Goal: Task Accomplishment & Management: Manage account settings

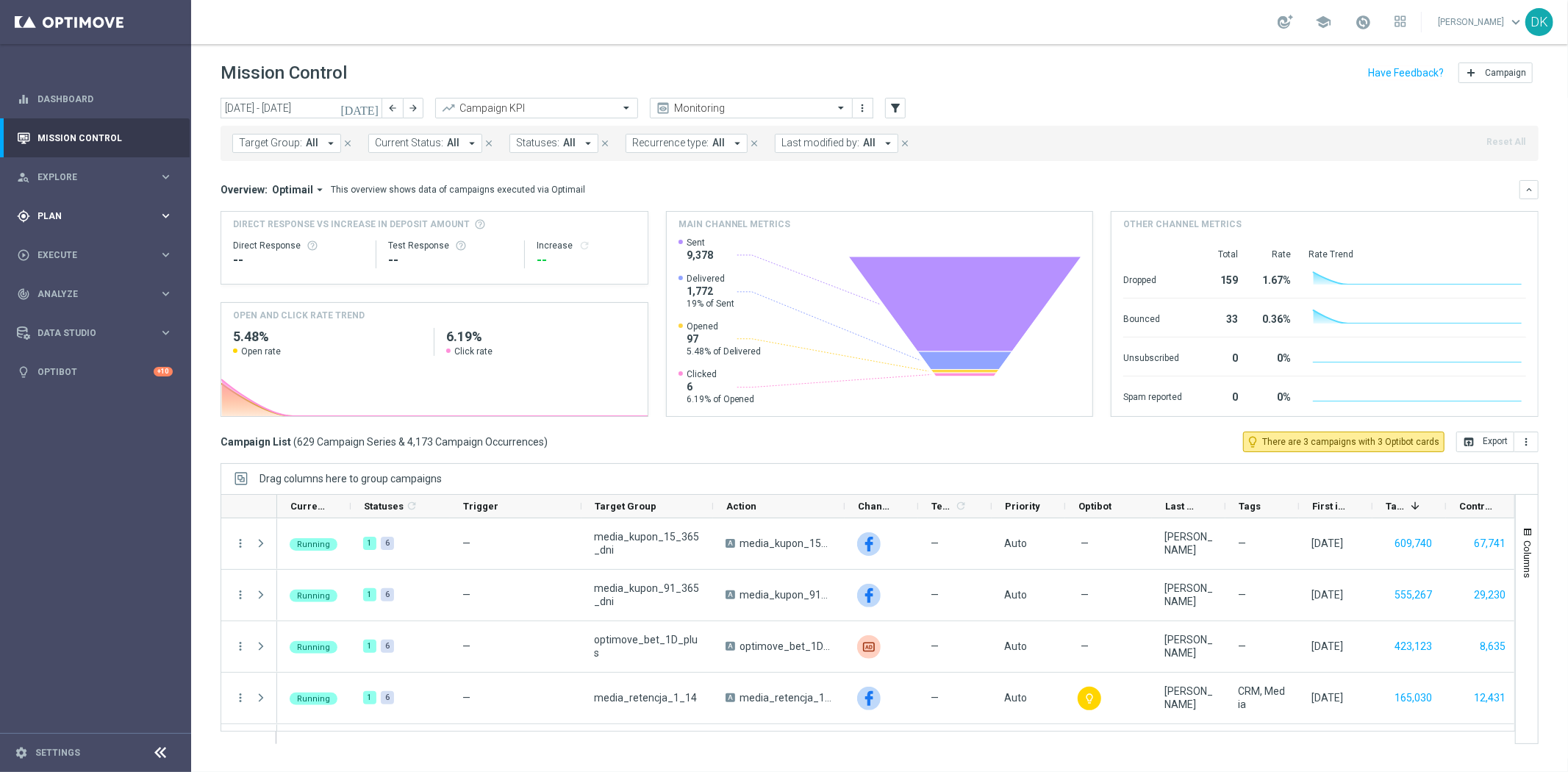
click at [120, 211] on span "Plan" at bounding box center [99, 215] width 121 height 9
drag, startPoint x: 74, startPoint y: 241, endPoint x: 106, endPoint y: 244, distance: 32.1
click at [74, 241] on link "Target Groups" at bounding box center [95, 246] width 115 height 11
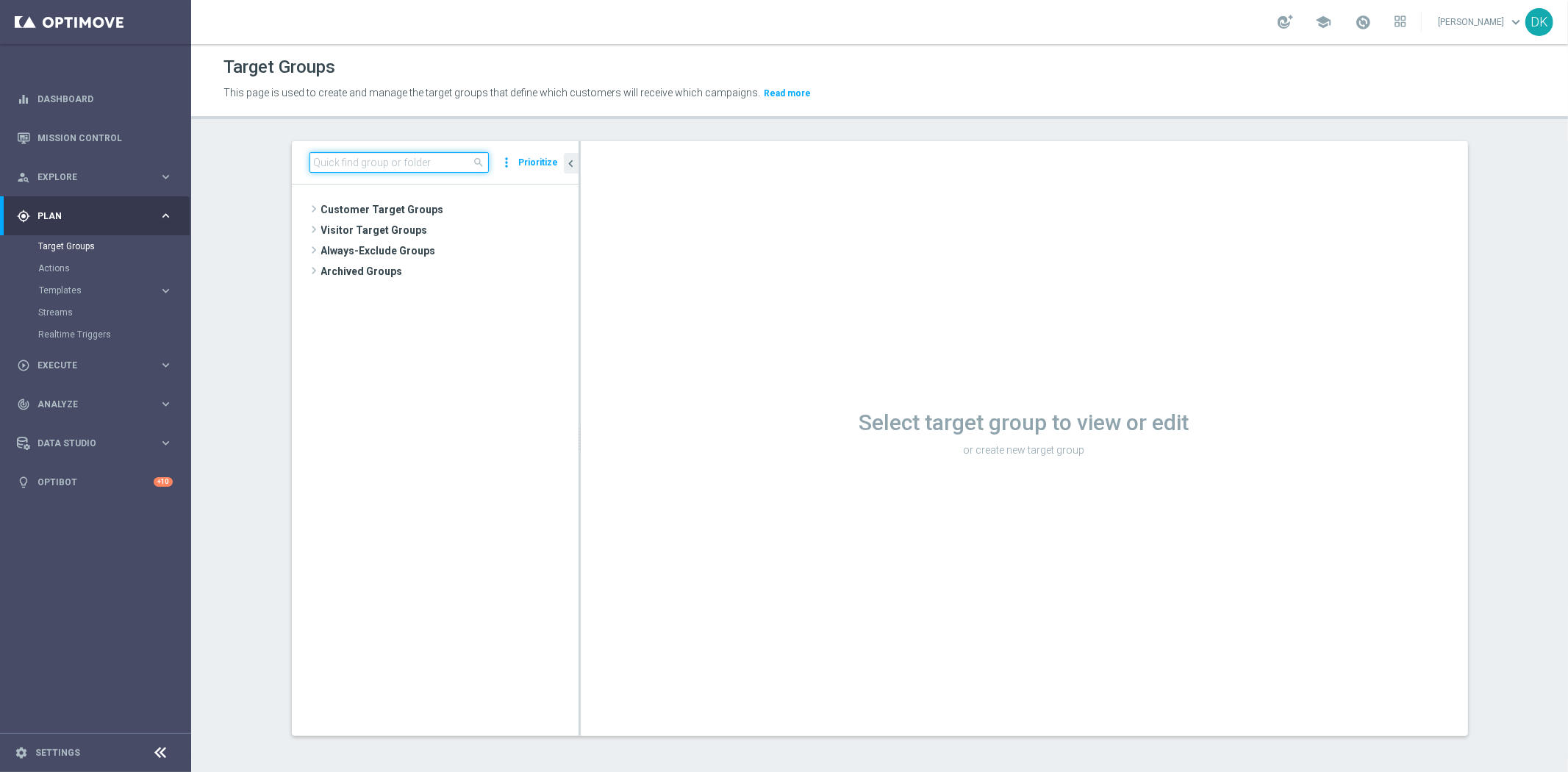
click at [358, 162] on input at bounding box center [398, 162] width 179 height 21
paste input "A_ALL_TARGET_OFFER_PUSH_LM_160925"
type input "A_ALL_TARGET_OFFER_PUSH_LM_160925"
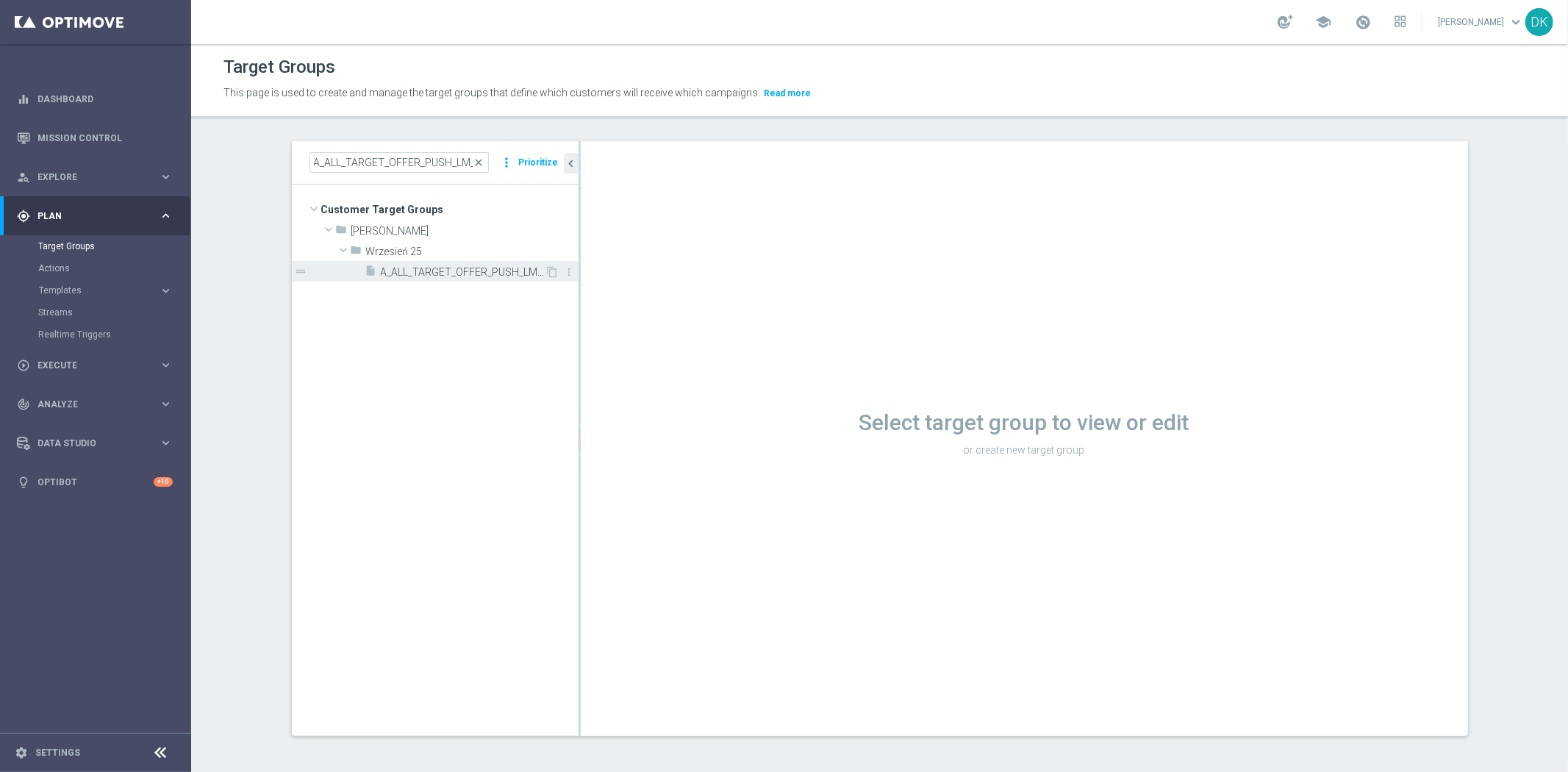
click at [480, 281] on div "insert_drive_file A_ALL_TARGET_OFFER_PUSH_LM_160925" at bounding box center [455, 271] width 180 height 21
click at [430, 428] on tree-viewport "Customer Target Groups library_add create_new_folder folder" at bounding box center [435, 459] width 286 height 550
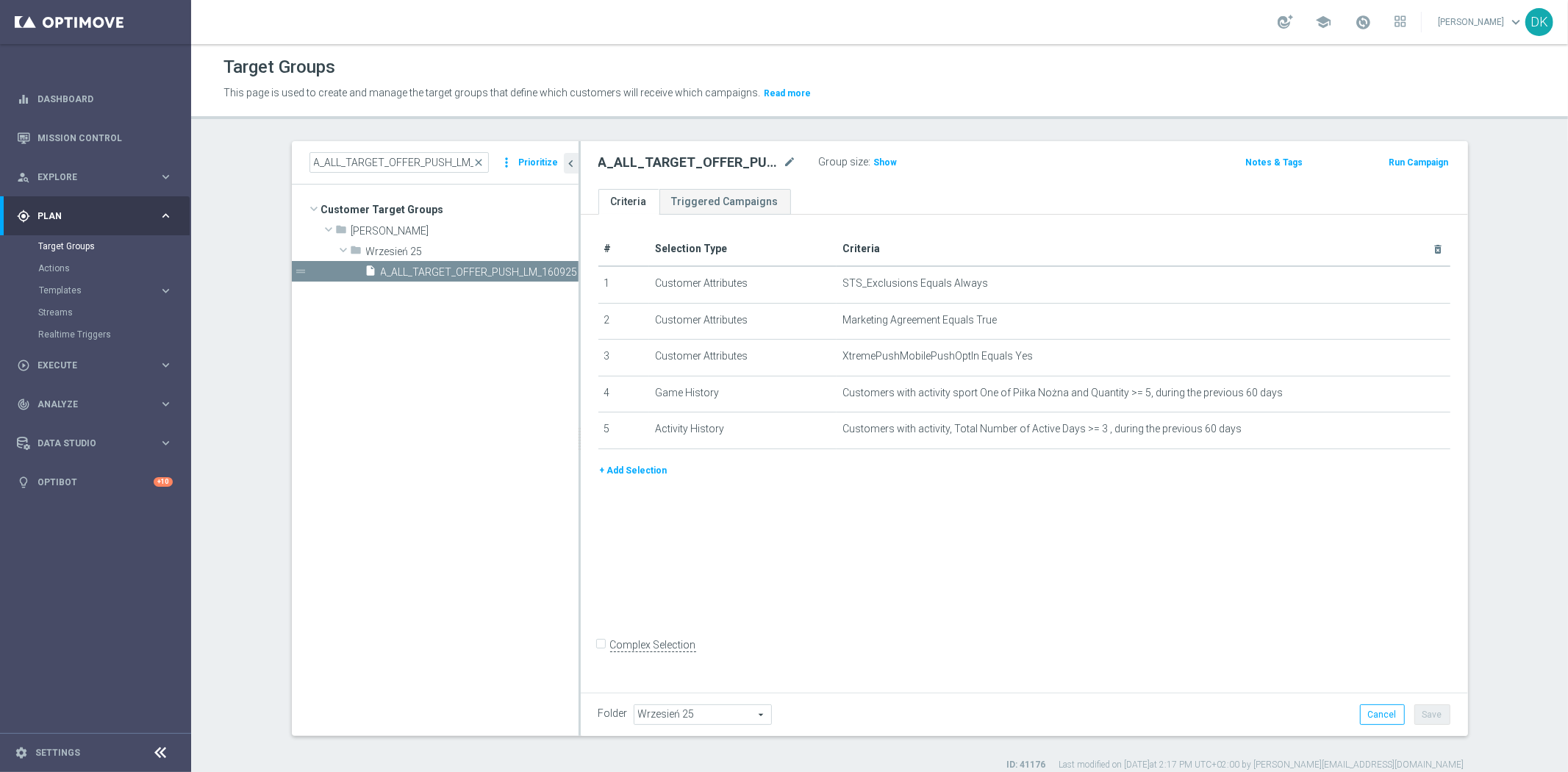
click at [439, 427] on tree-viewport "Customer Target Groups library_add create_new_folder folder" at bounding box center [435, 459] width 286 height 550
click at [547, 269] on icon "content_copy" at bounding box center [552, 271] width 11 height 11
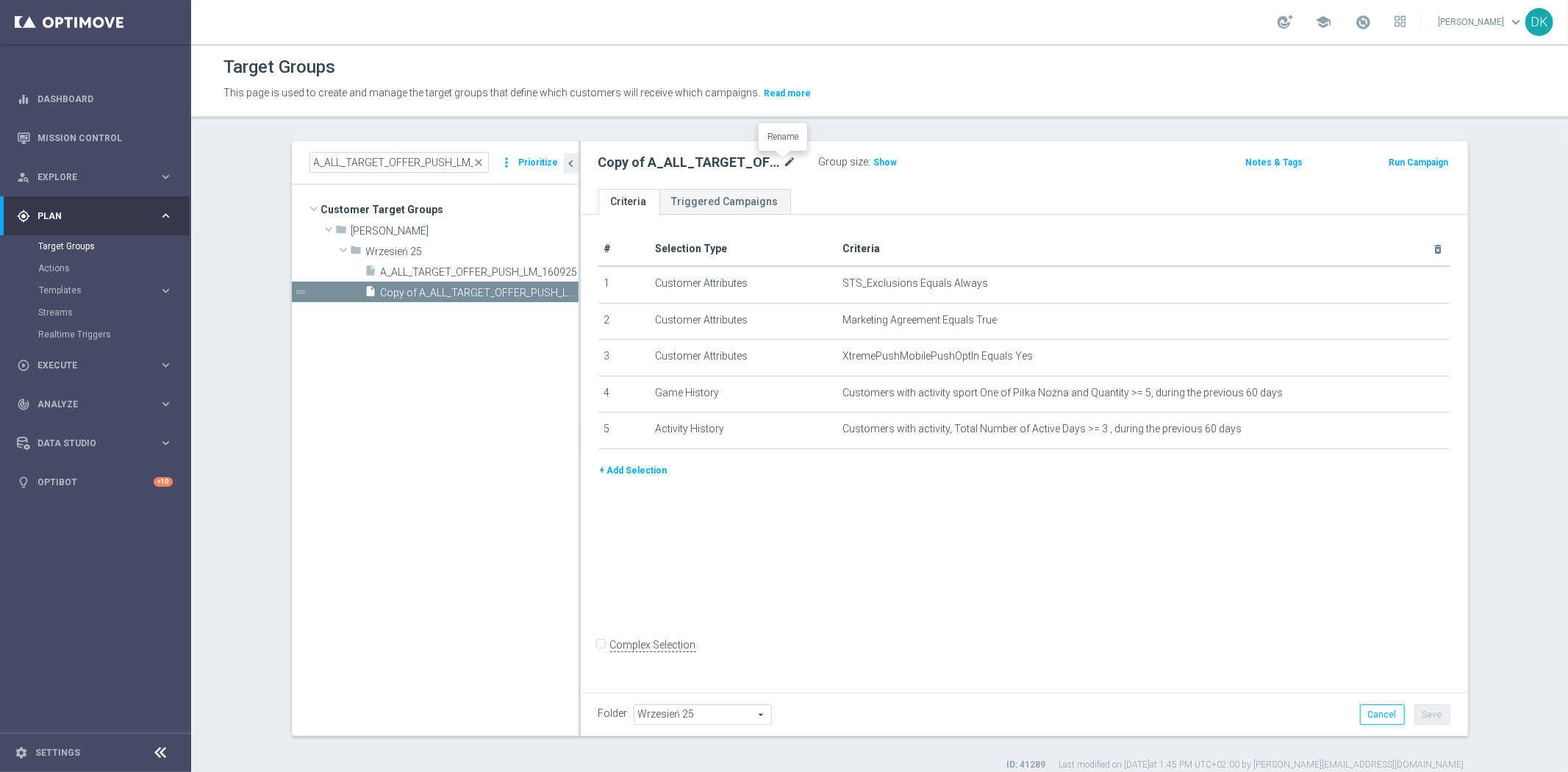
click at [787, 163] on icon "mode_edit" at bounding box center [790, 162] width 13 height 18
type input "A_ALL_TARGET_OFFER_PUSH_MARSYLIA_PSG_220925"
click at [1032, 518] on div "# Selection Type Criteria delete_forever 1 Customer Attributes STS_Exclusions E…" at bounding box center [1024, 450] width 887 height 472
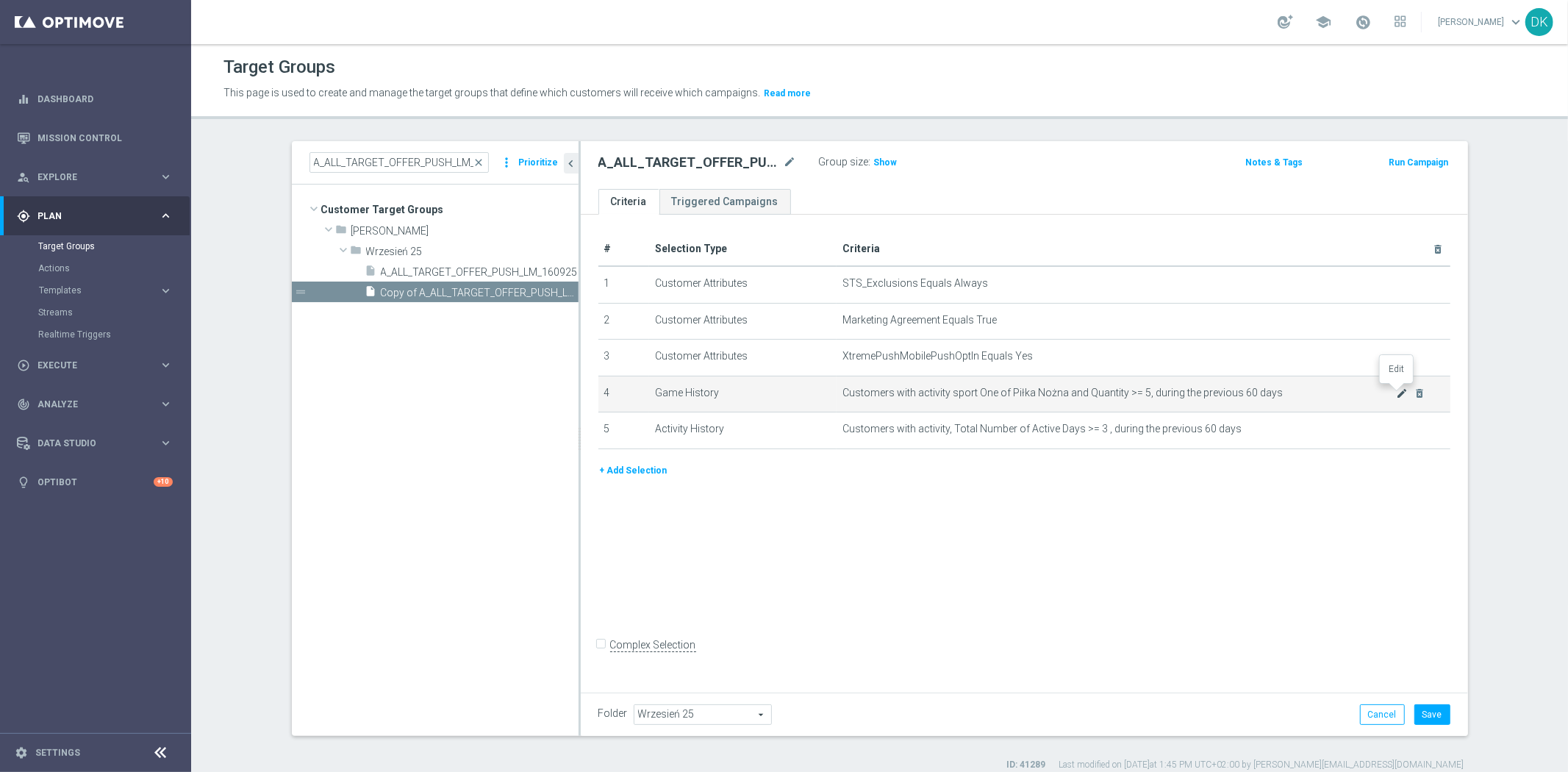
click at [1395, 392] on icon "mode_edit" at bounding box center [1401, 393] width 11 height 11
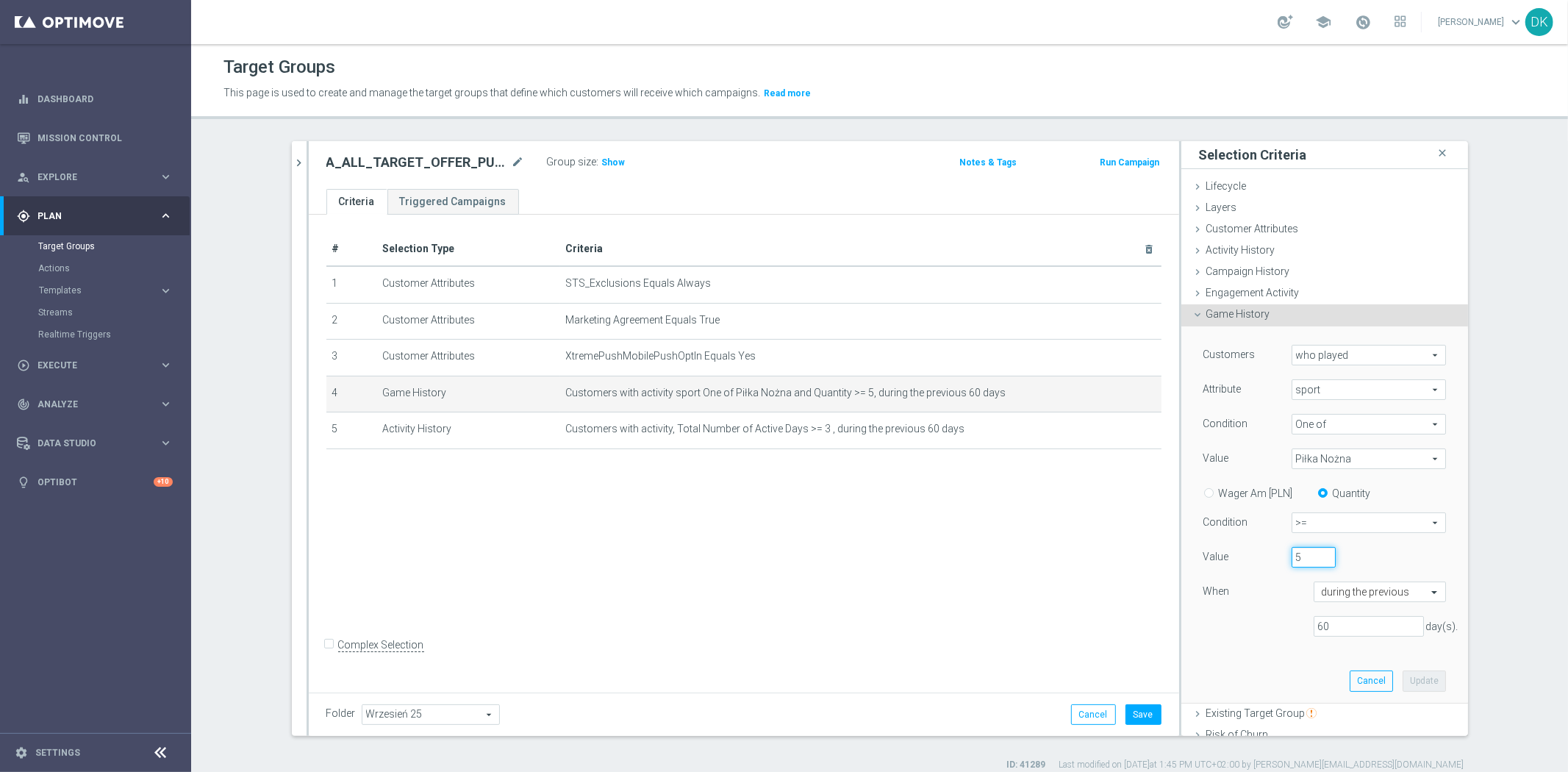
drag, startPoint x: 1297, startPoint y: 561, endPoint x: 1268, endPoint y: 619, distance: 64.8
click at [1193, 559] on div "Value 5" at bounding box center [1324, 558] width 265 height 24
type input "3"
click at [1414, 685] on button "Update" at bounding box center [1424, 681] width 44 height 21
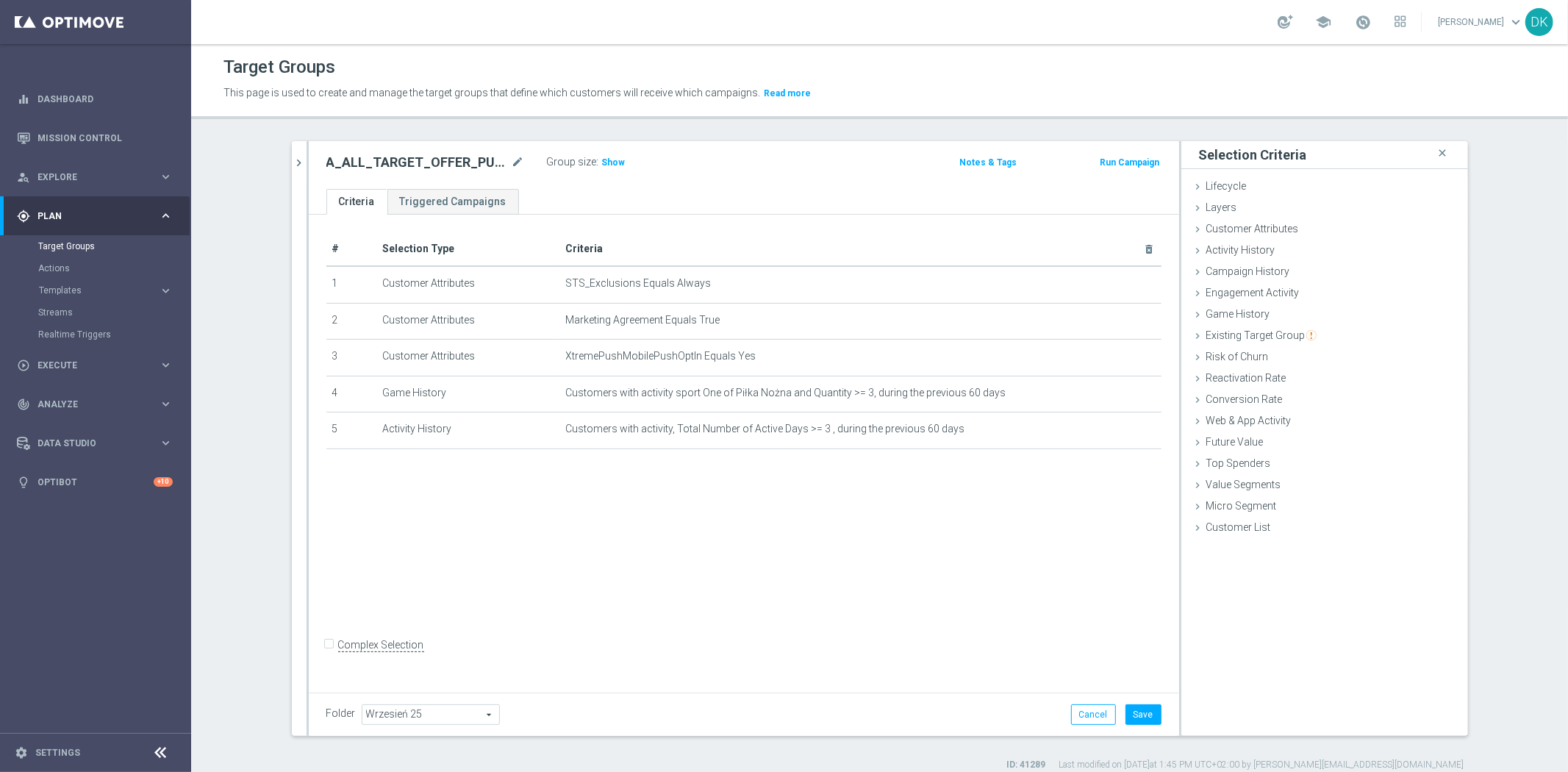
click at [295, 161] on icon "chevron_right" at bounding box center [299, 162] width 14 height 14
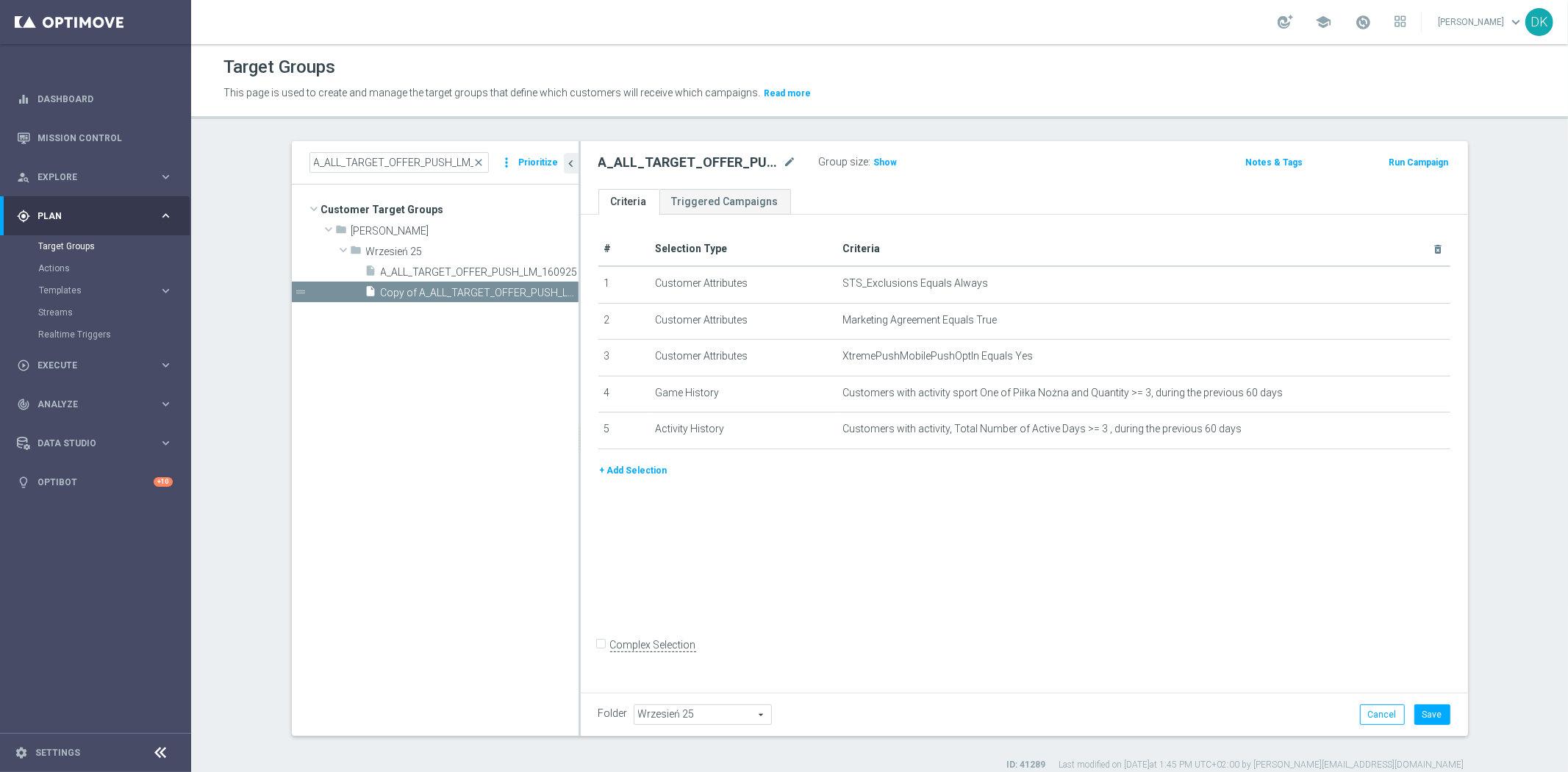
click at [643, 465] on button "+ Add Selection" at bounding box center [634, 469] width 70 height 16
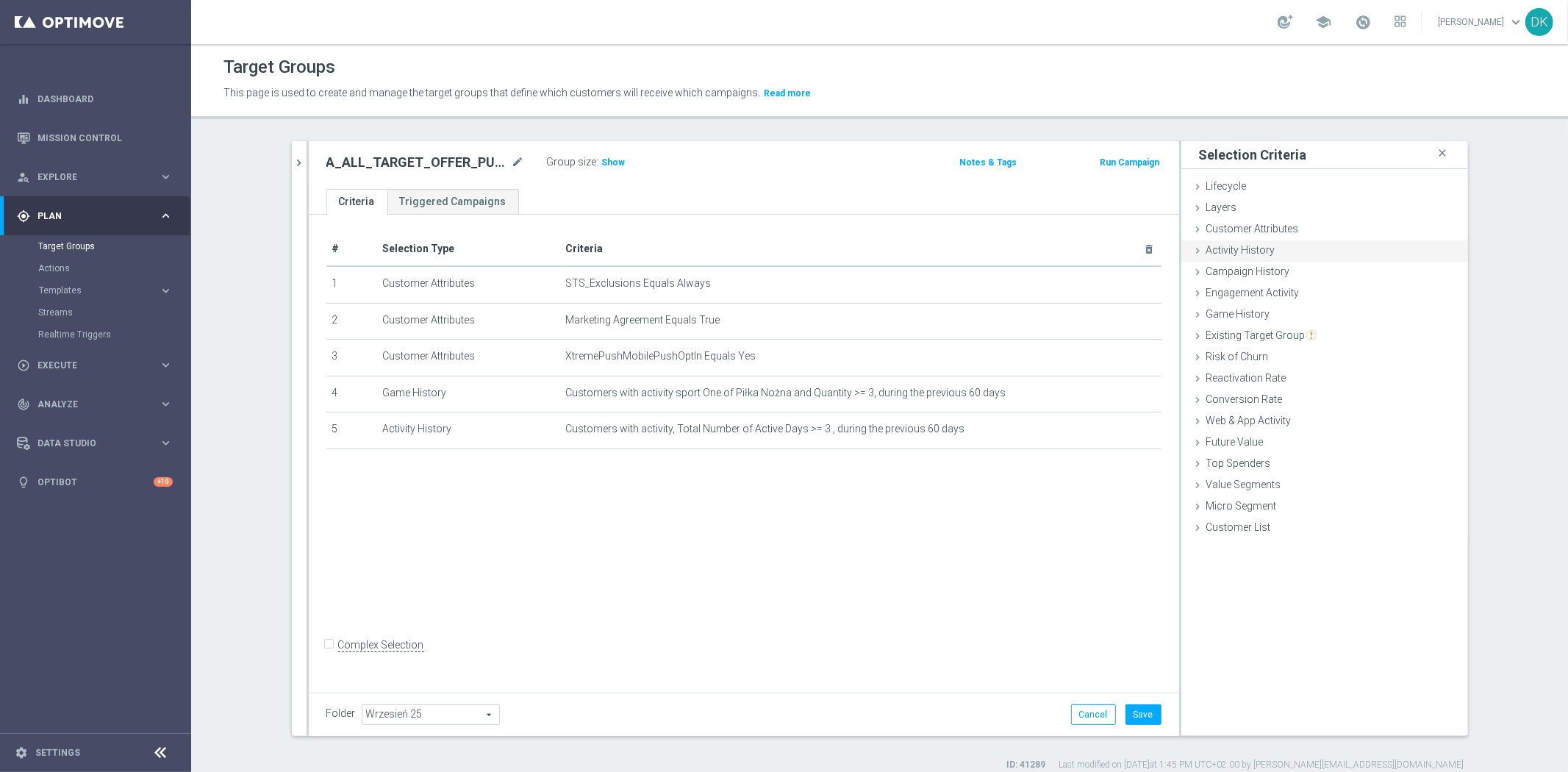
click at [1311, 249] on div "Activity History done" at bounding box center [1324, 250] width 286 height 22
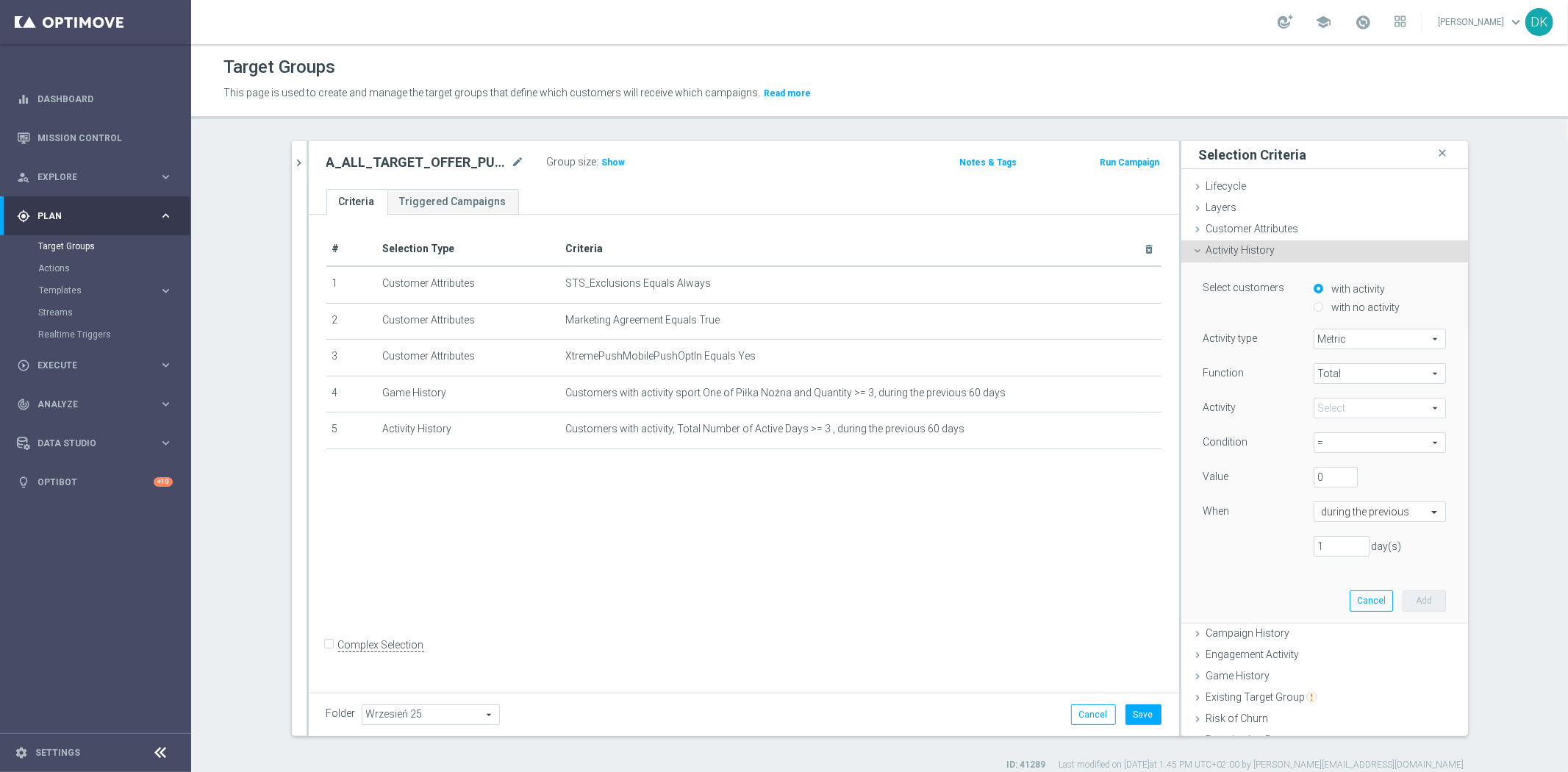
click at [1359, 414] on span at bounding box center [1379, 408] width 131 height 19
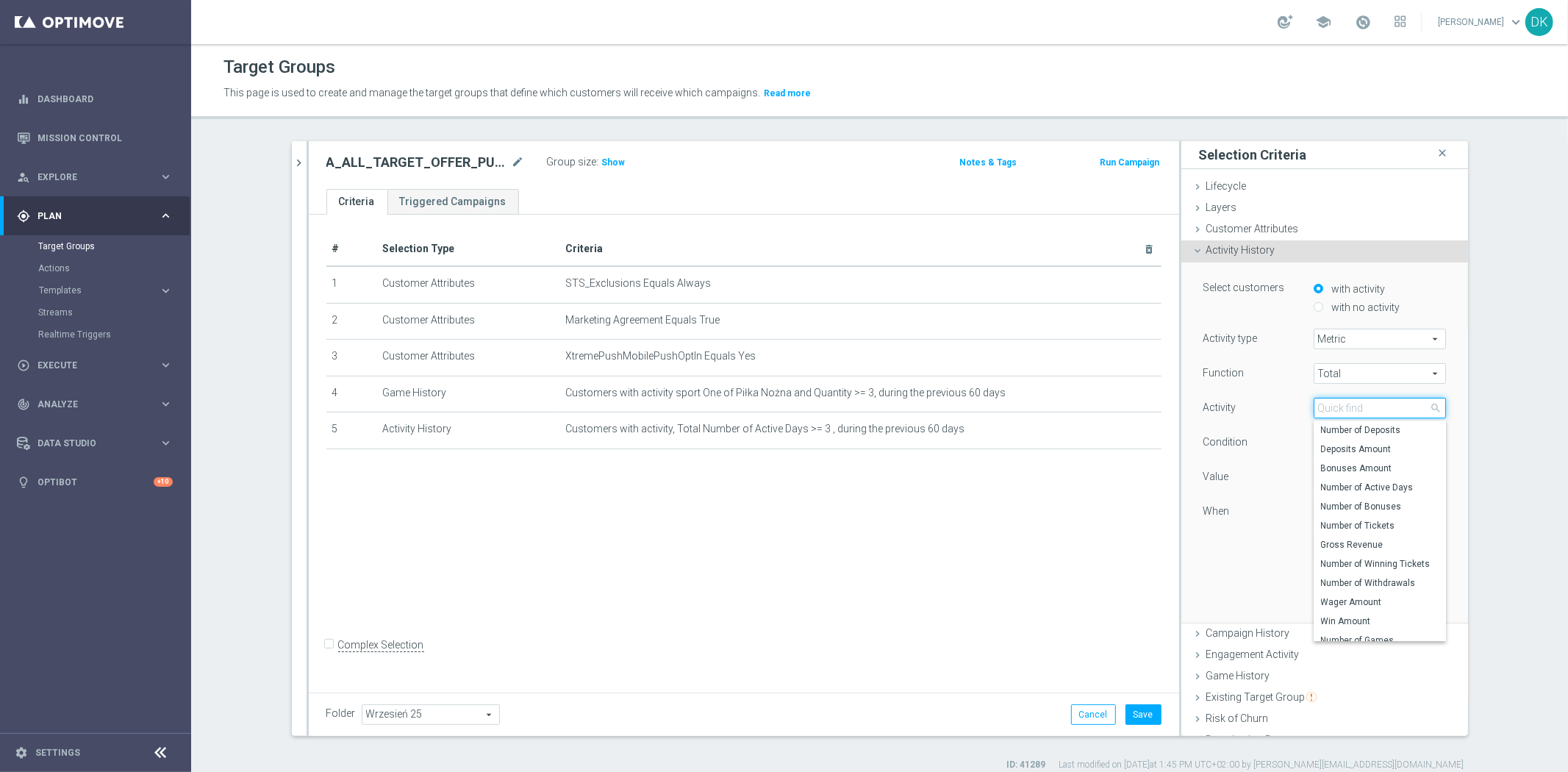
click at [1359, 414] on input "search" at bounding box center [1379, 408] width 132 height 21
click at [1385, 542] on span "Number of Live Tickets" at bounding box center [1379, 538] width 118 height 11
type input "Number of Live Tickets"
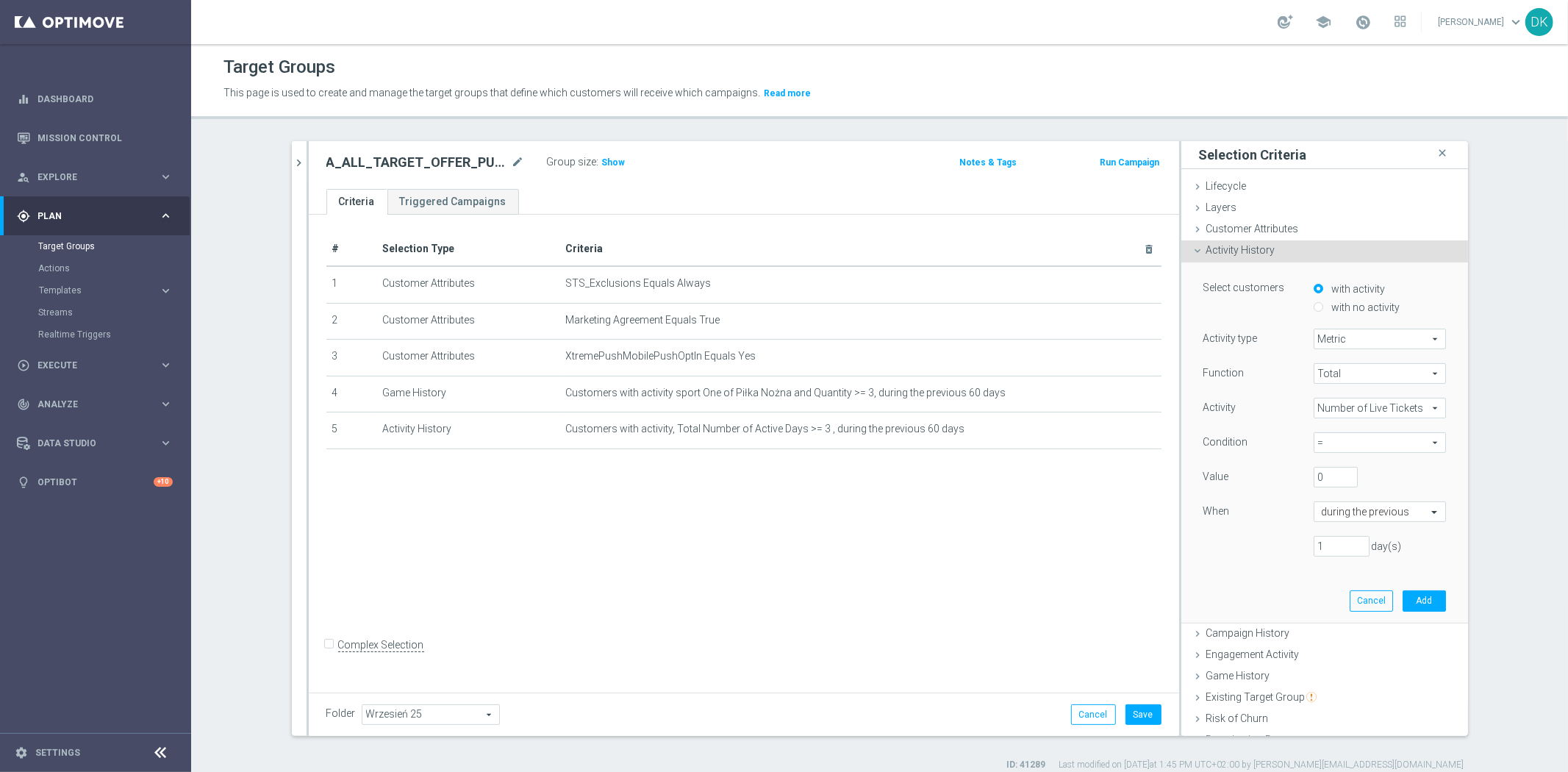
drag, startPoint x: 1336, startPoint y: 426, endPoint x: 1337, endPoint y: 434, distance: 8.1
click at [1336, 429] on div "Function Total Total arrow_drop_down search Activity Number of Live Tickets Num…" at bounding box center [1324, 466] width 243 height 205
click at [1338, 443] on span "=" at bounding box center [1379, 442] width 131 height 19
click at [1358, 519] on span ">=" at bounding box center [1379, 522] width 118 height 11
type input ">="
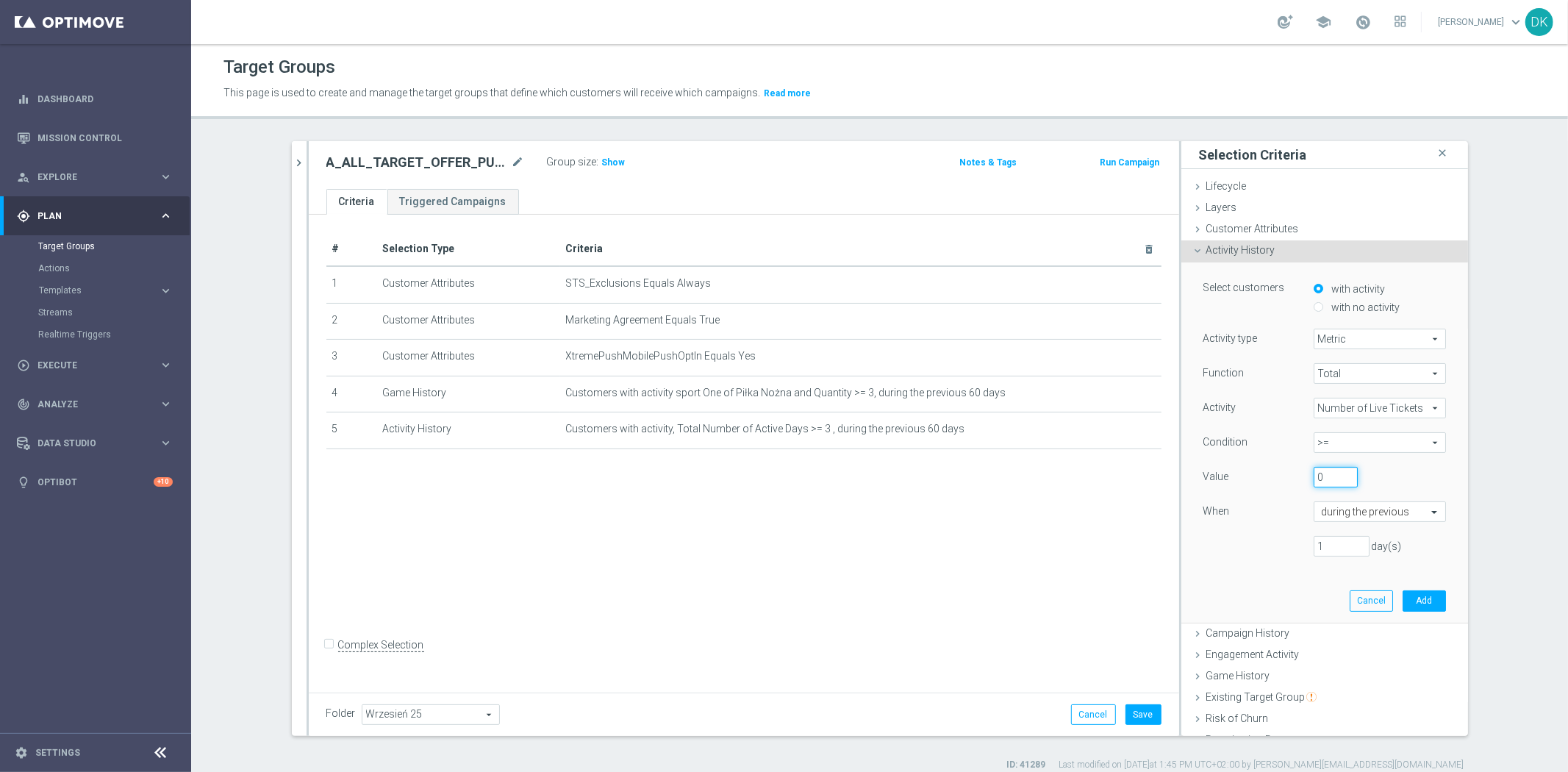
drag, startPoint x: 1320, startPoint y: 480, endPoint x: 1137, endPoint y: 484, distance: 183.0
click at [1147, 484] on as-split "A_ALL_TARGET_OFFER_PUSH_LM_160925 close more_vert Prioritize Customer Target Gr…" at bounding box center [880, 438] width 1176 height 595
type input "1"
drag, startPoint x: 1327, startPoint y: 545, endPoint x: 1222, endPoint y: 545, distance: 105.0
click at [1222, 545] on div "1 day(s)" at bounding box center [1324, 546] width 265 height 21
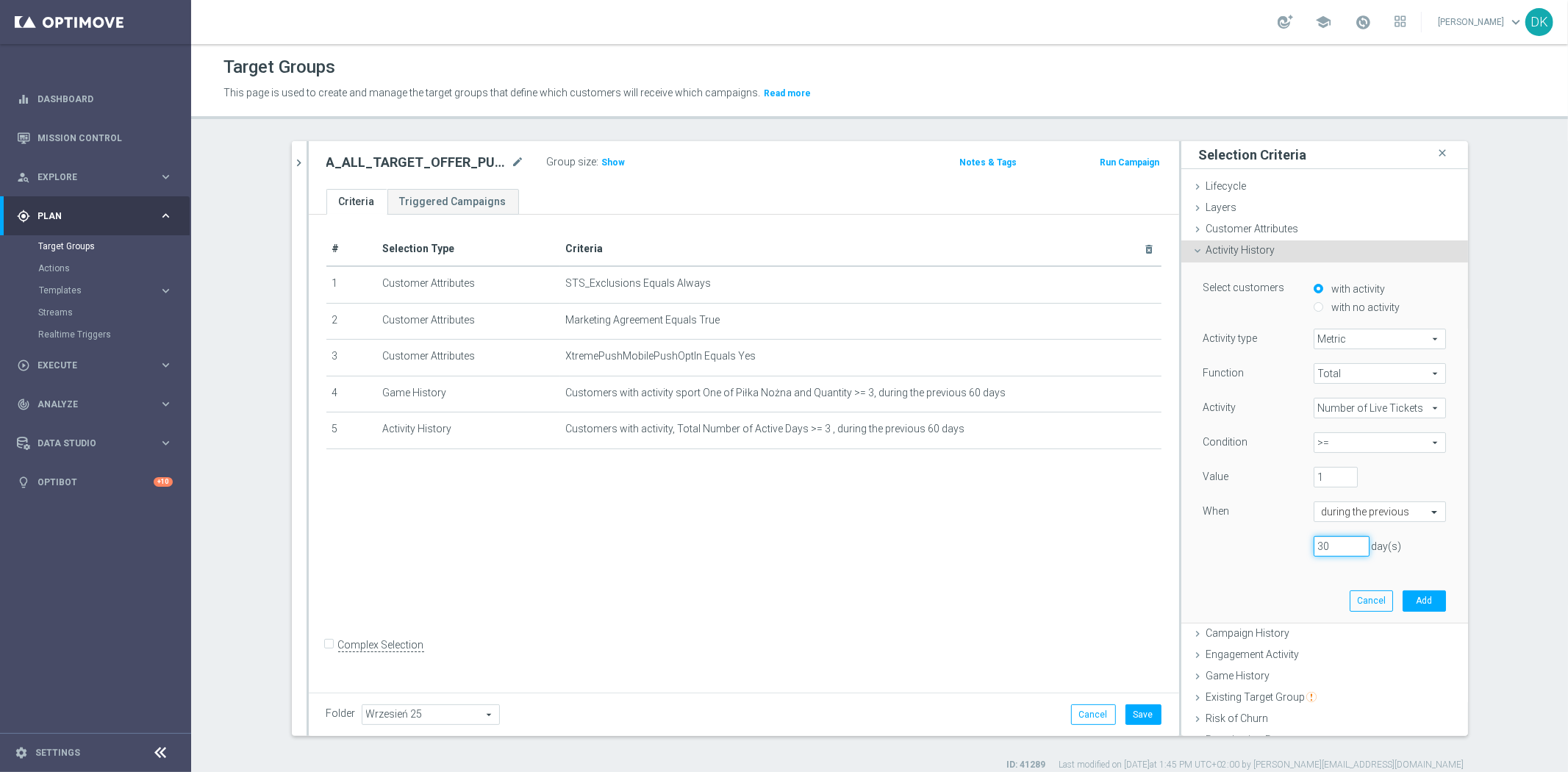
type input "30"
click at [1411, 603] on button "Add" at bounding box center [1424, 600] width 44 height 21
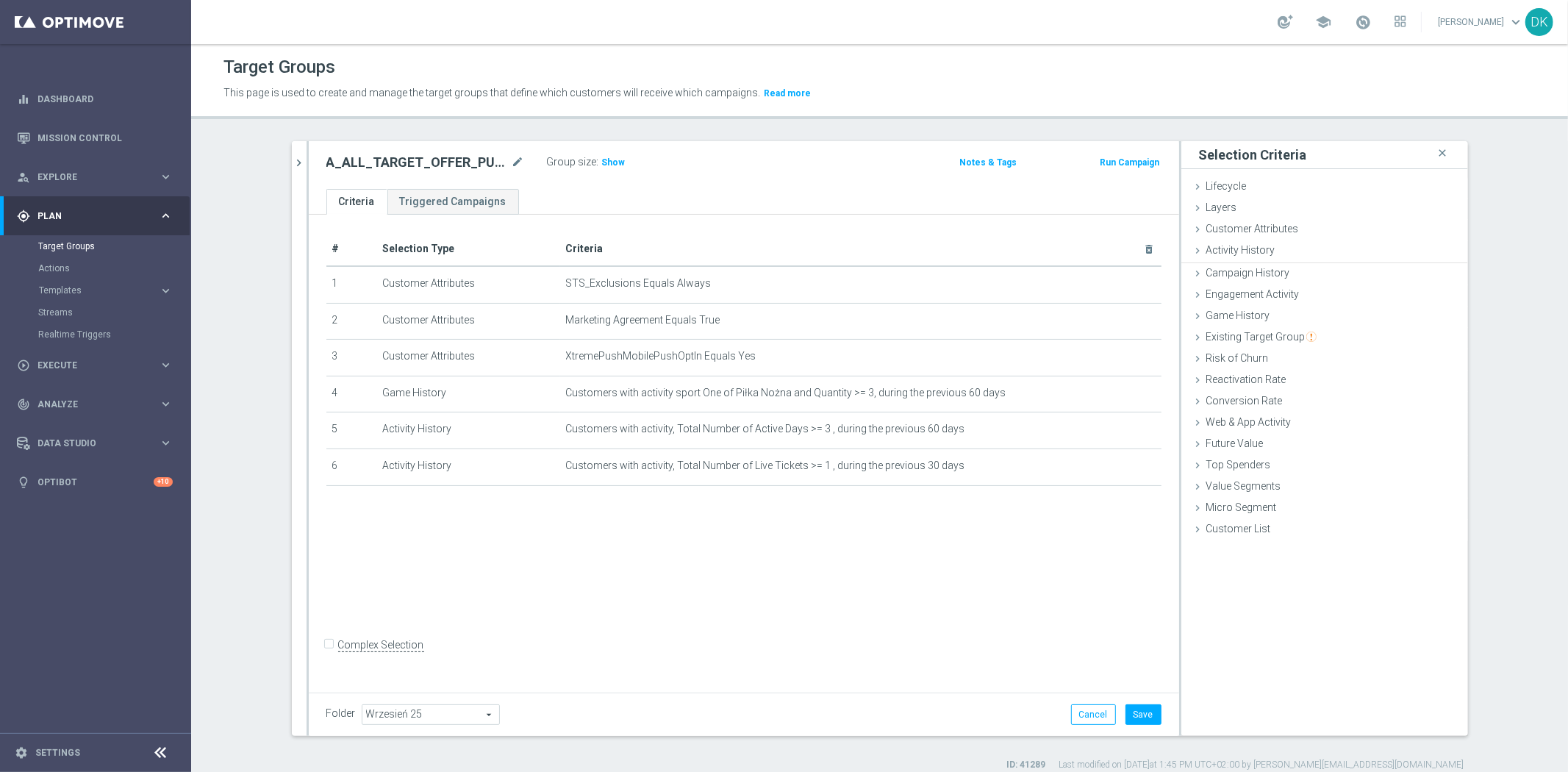
click at [964, 564] on div "# Selection Type Criteria delete_forever 1 Customer Attributes STS_Exclusions E…" at bounding box center [743, 450] width 870 height 472
click at [1134, 708] on button "Save" at bounding box center [1143, 714] width 36 height 21
click at [696, 518] on div "# Selection Type Criteria delete_forever 1 Customer Attributes STS_Exclusions E…" at bounding box center [743, 450] width 870 height 472
click at [610, 165] on span "Show" at bounding box center [614, 162] width 24 height 10
click at [931, 632] on div "# Selection Type Criteria delete_forever 1 Customer Attributes STS_Exclusions E…" at bounding box center [743, 450] width 870 height 472
